Goal: Navigation & Orientation: Locate item on page

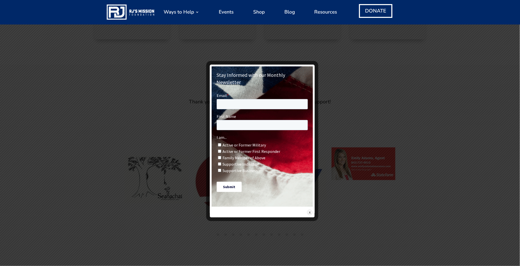
click at [309, 210] on img at bounding box center [309, 212] width 5 height 5
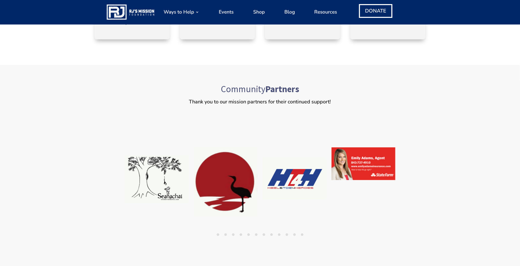
click at [106, 172] on div "Community Partners Thank you to our mission partners for their continued suppor…" at bounding box center [260, 181] width 520 height 232
click at [217, 233] on ul "1 2 3 4 5 6 7 8 9 10 11 12" at bounding box center [260, 234] width 276 height 7
click at [217, 233] on button "1" at bounding box center [218, 234] width 3 height 3
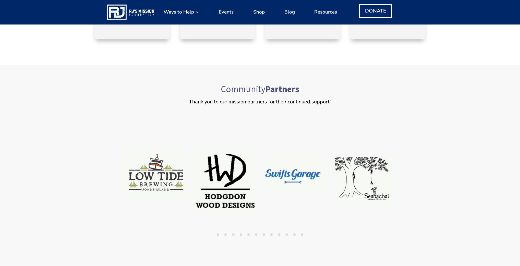
click at [226, 233] on button "2" at bounding box center [225, 234] width 3 height 3
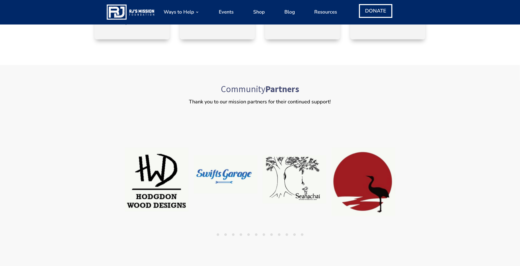
click at [256, 233] on button "6" at bounding box center [256, 234] width 3 height 3
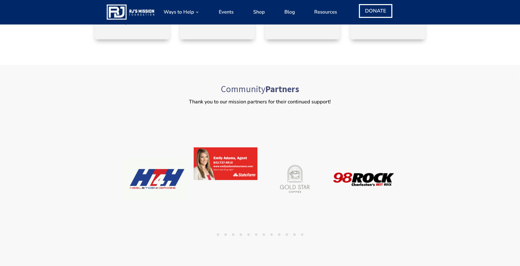
click at [264, 233] on button "7" at bounding box center [264, 234] width 3 height 3
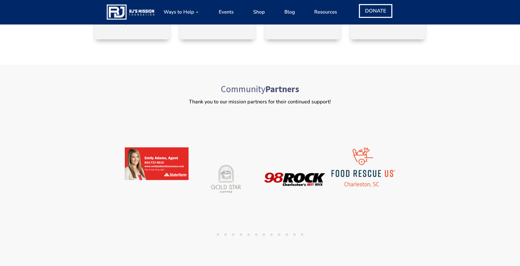
click at [271, 234] on button "8" at bounding box center [271, 234] width 3 height 3
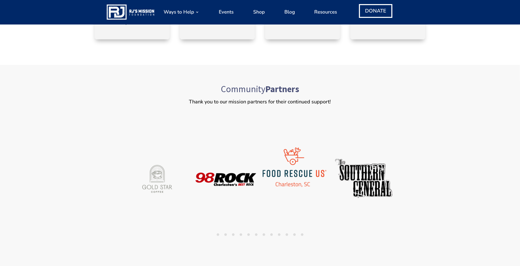
click at [281, 233] on ul "1 2 3 4 5 6 7 8 9 10 11 12" at bounding box center [260, 234] width 276 height 7
click at [278, 234] on button "9" at bounding box center [279, 234] width 3 height 3
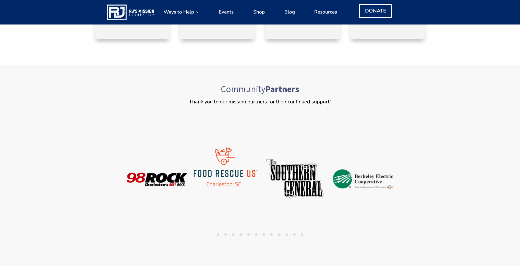
click at [286, 233] on button "10" at bounding box center [287, 234] width 3 height 3
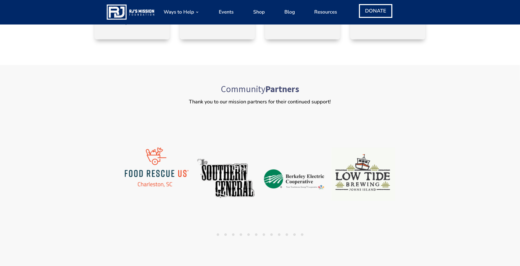
click at [302, 233] on button "12" at bounding box center [302, 234] width 3 height 3
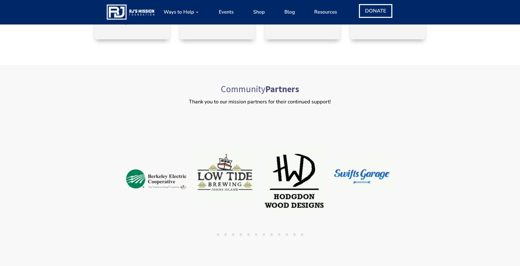
click at [217, 233] on button "1" at bounding box center [218, 234] width 3 height 3
